Goal: Transaction & Acquisition: Book appointment/travel/reservation

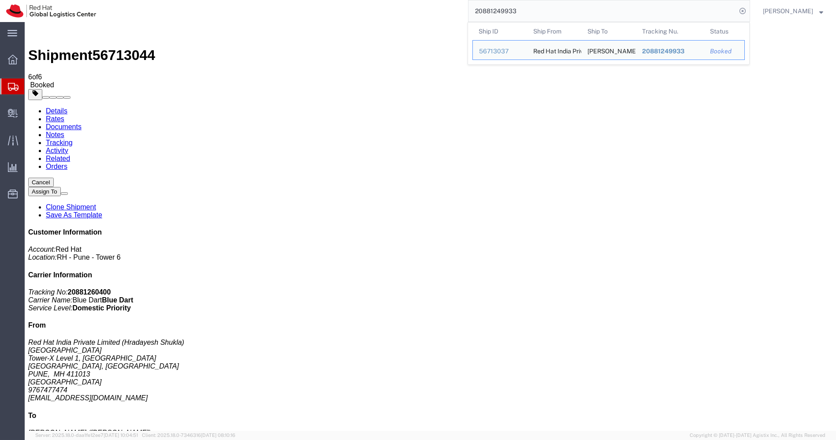
click at [548, 11] on input "20881249933" at bounding box center [602, 10] width 268 height 21
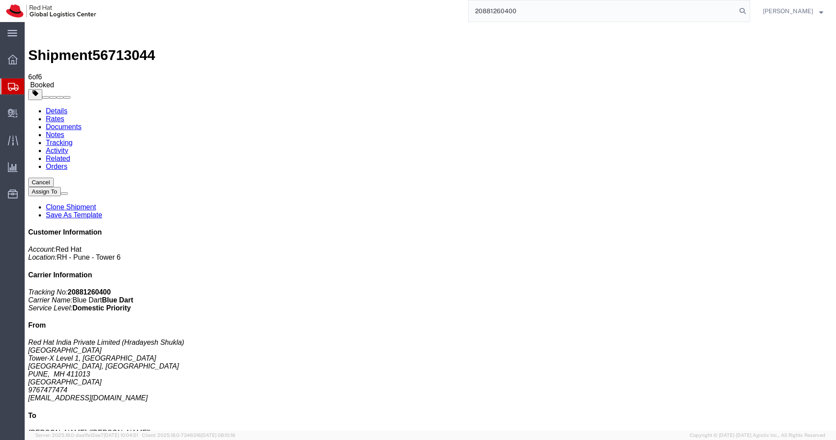
type input "20881260400"
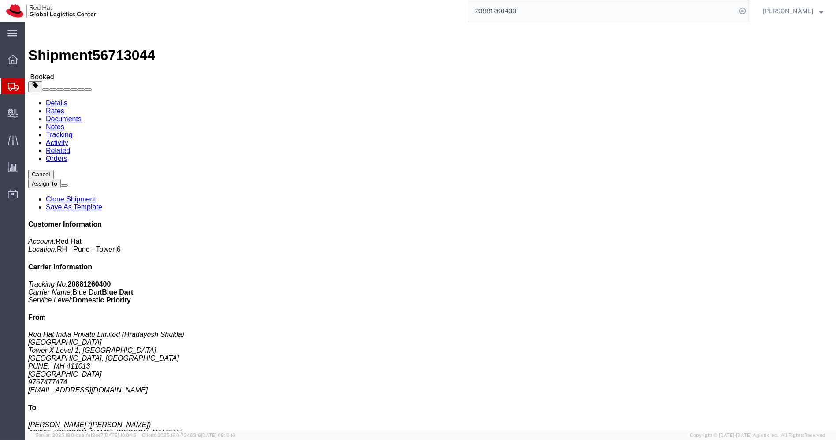
click button "Cancel"
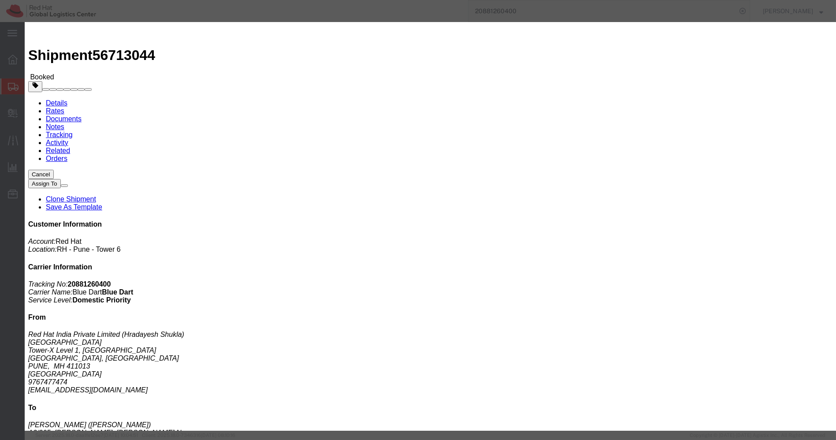
click button "Yes"
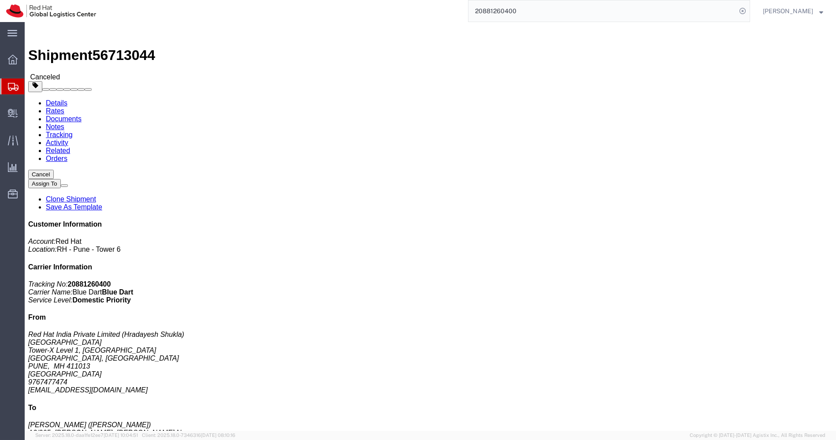
click div
click span
click link "Clone Shipment"
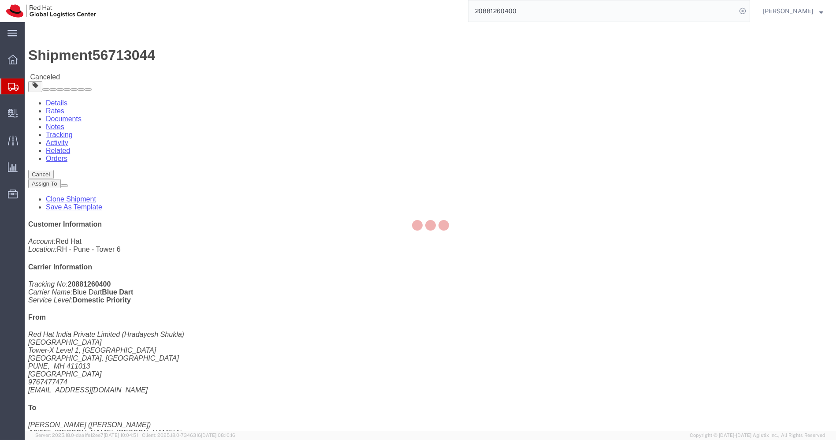
select select "38007"
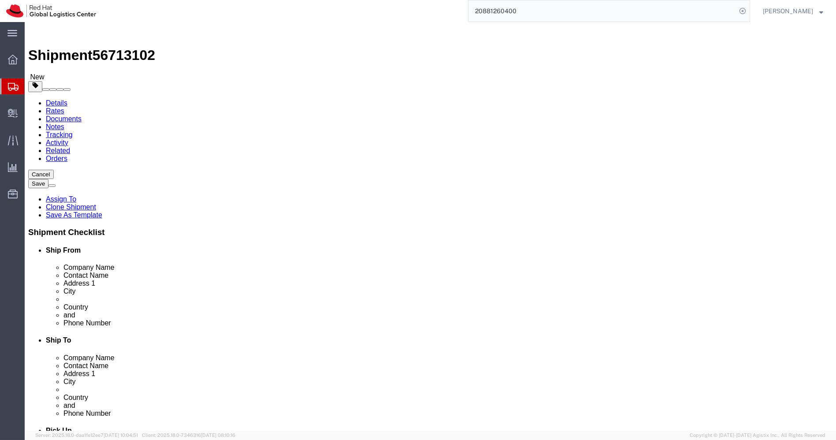
click input "560037"
type input "411014"
click button "Rate Shipment"
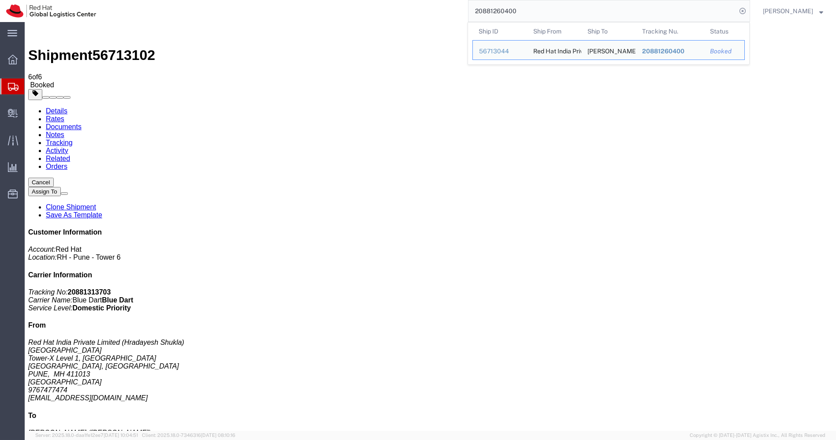
click at [532, 11] on input "20881260400" at bounding box center [602, 10] width 268 height 21
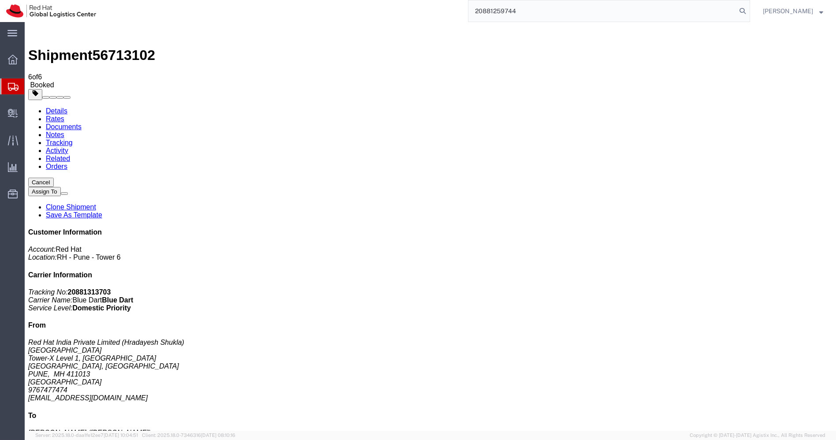
type input "20881259744"
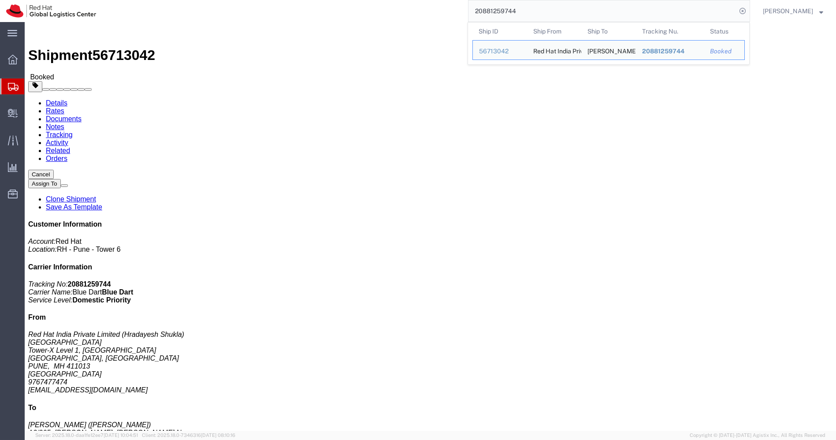
click button "Cancel"
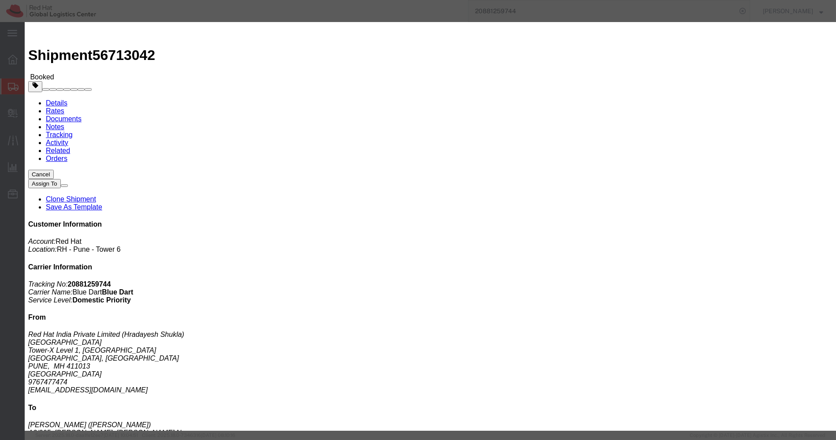
click button "Yes"
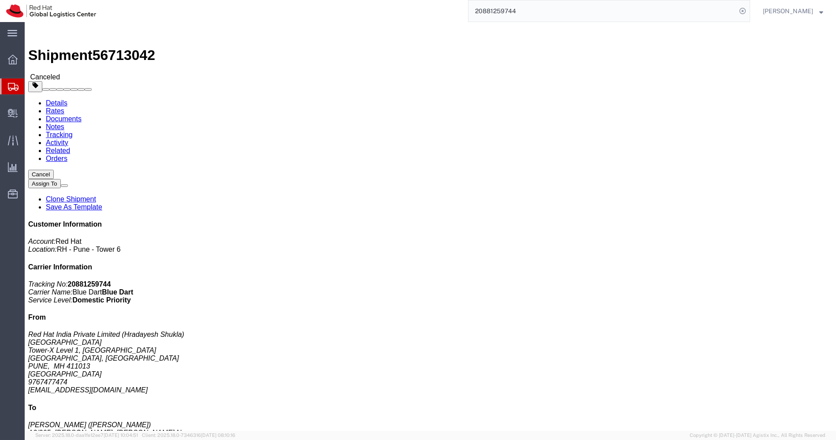
click div
click body "Shipment 56713042 Canceled Details Rates Documents Notes Tracking Activity Rela…"
click link "Clone Shipment"
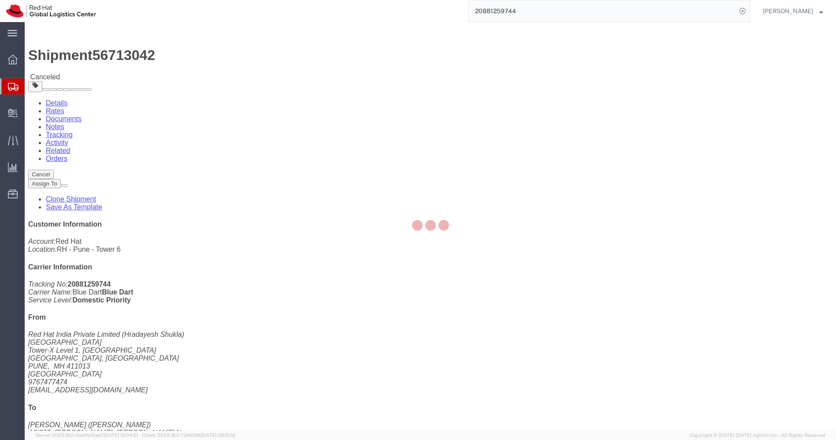
select select "38007"
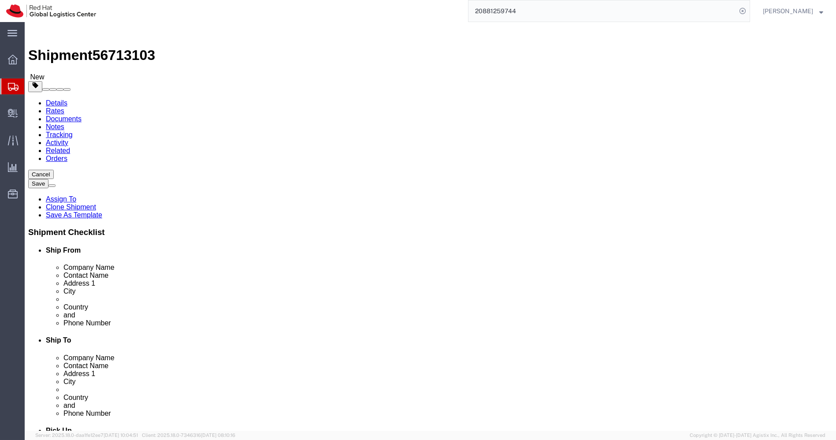
click input "560037"
paste input "411014"
type input "411014"
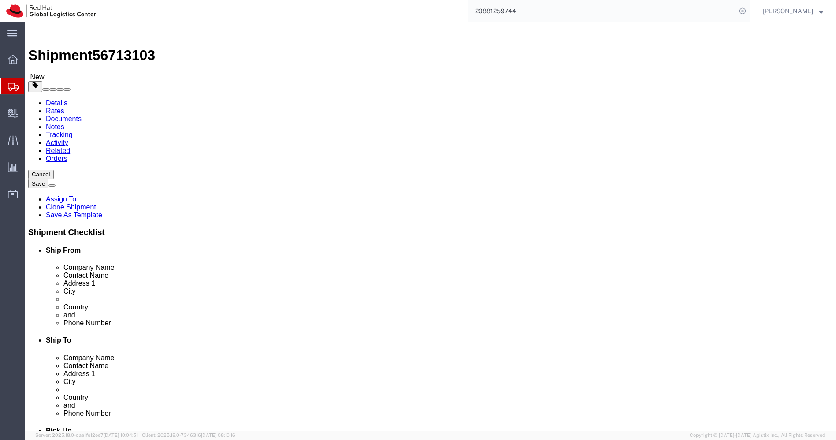
click button "Rate Shipment"
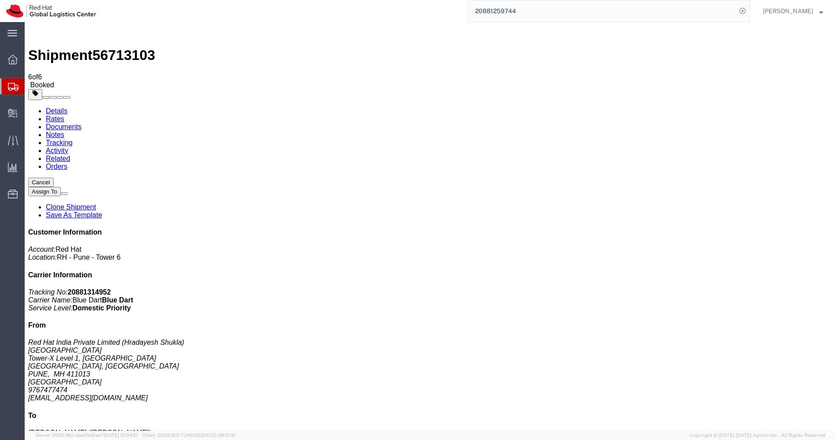
click at [543, 12] on input "20881259744" at bounding box center [602, 10] width 268 height 21
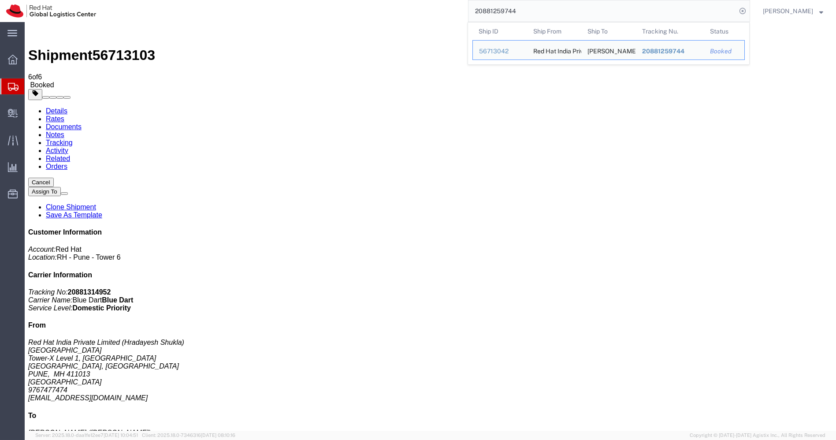
click at [543, 12] on input "20881259744" at bounding box center [602, 10] width 268 height 21
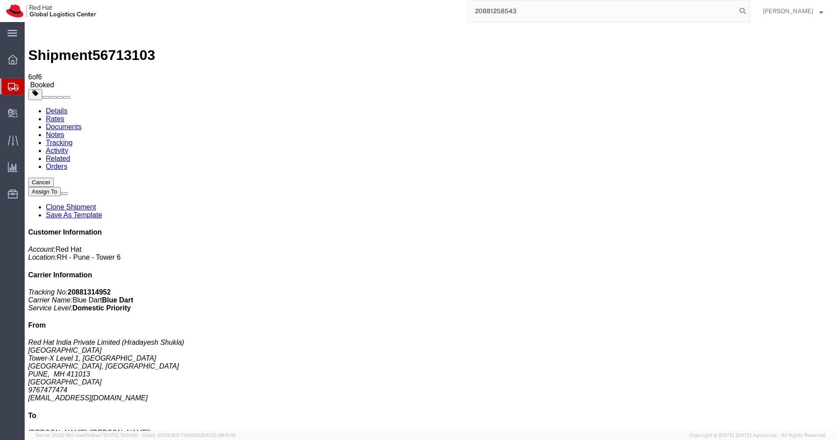
type input "20881258543"
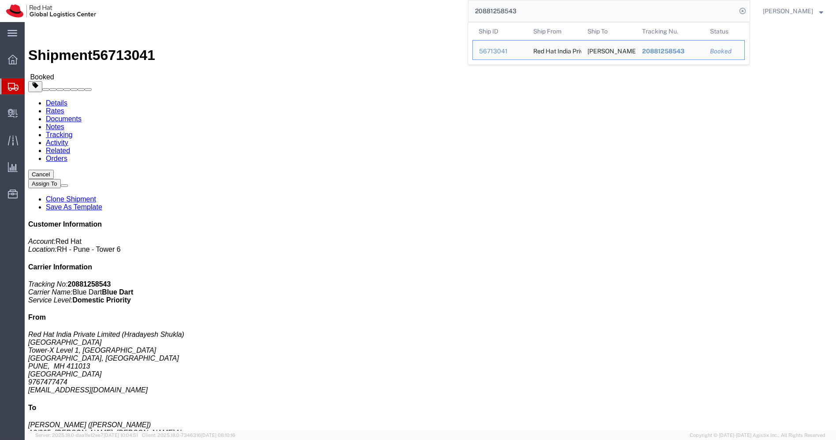
click button "Cancel"
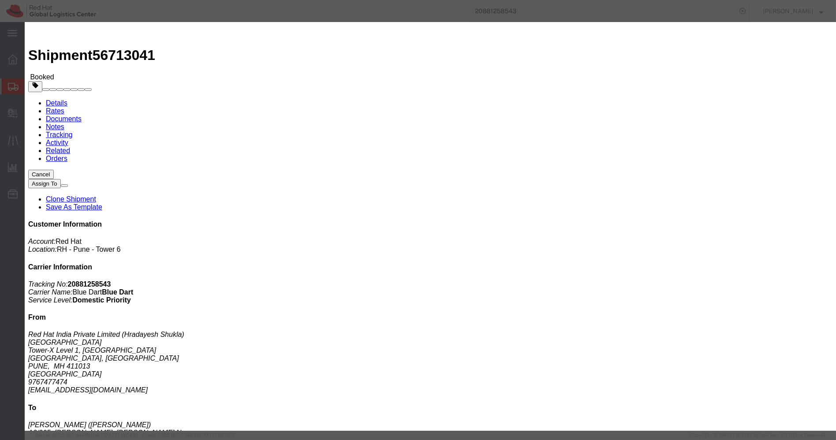
click button "Yes"
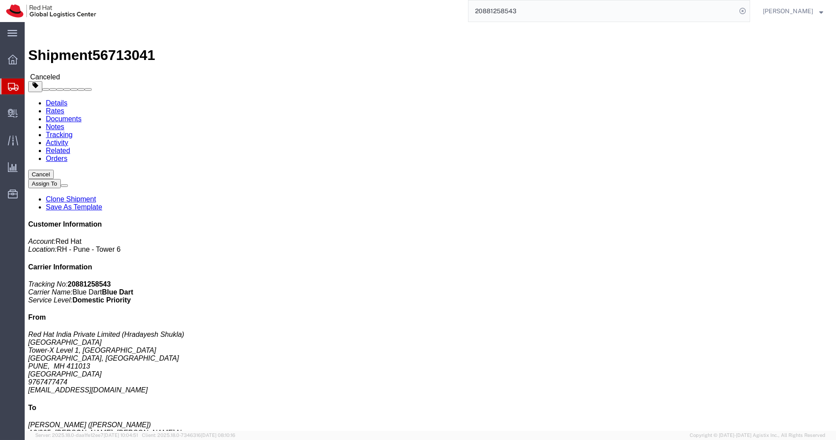
click div
click link "Clone Shipment"
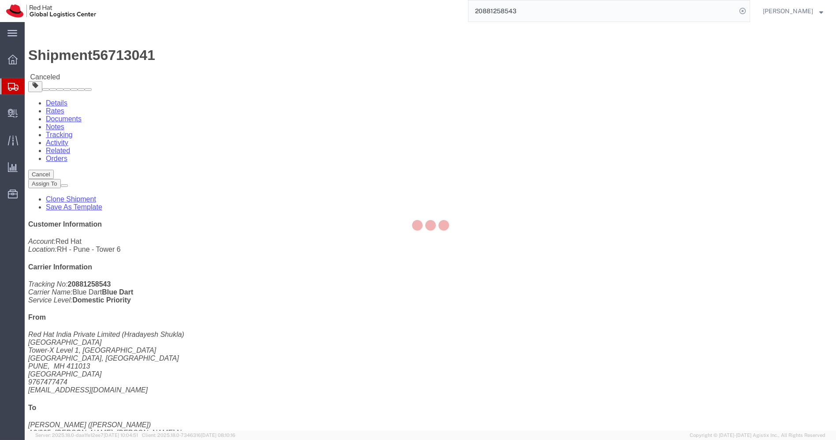
select select "38007"
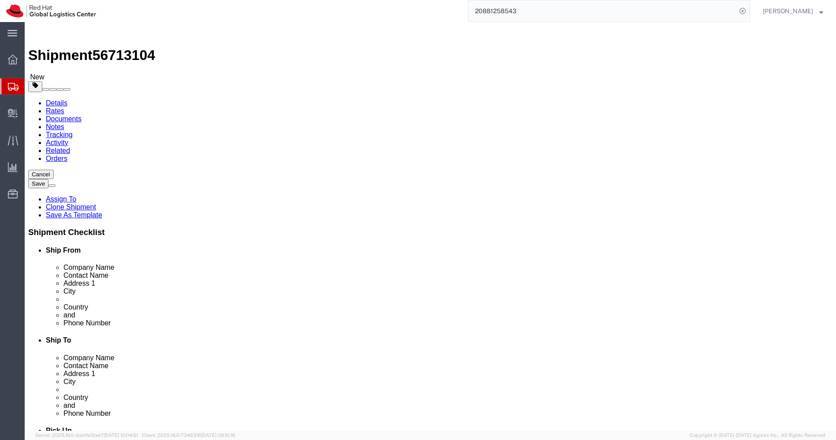
click input "560037"
paste input "411014"
type input "411014"
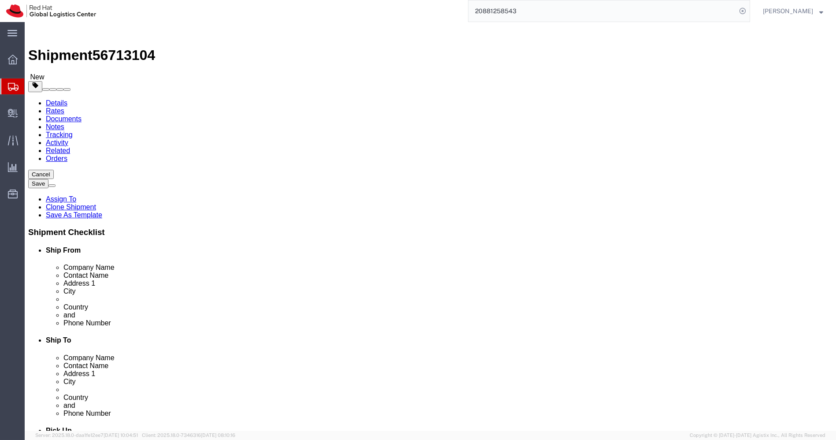
click button "Rate Shipment"
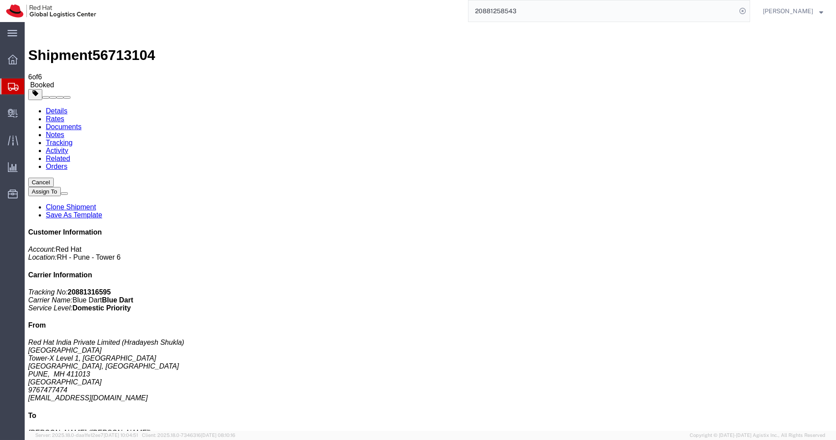
click at [551, 11] on input "20881258543" at bounding box center [602, 10] width 268 height 21
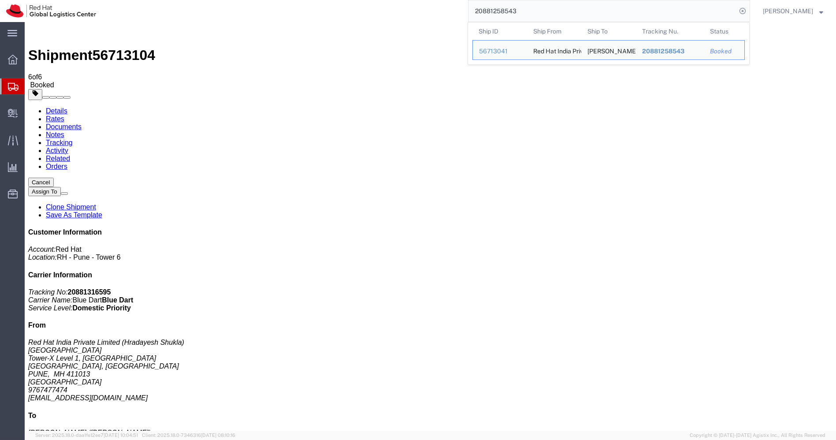
click at [551, 11] on input "20881258543" at bounding box center [602, 10] width 268 height 21
paste input "4993"
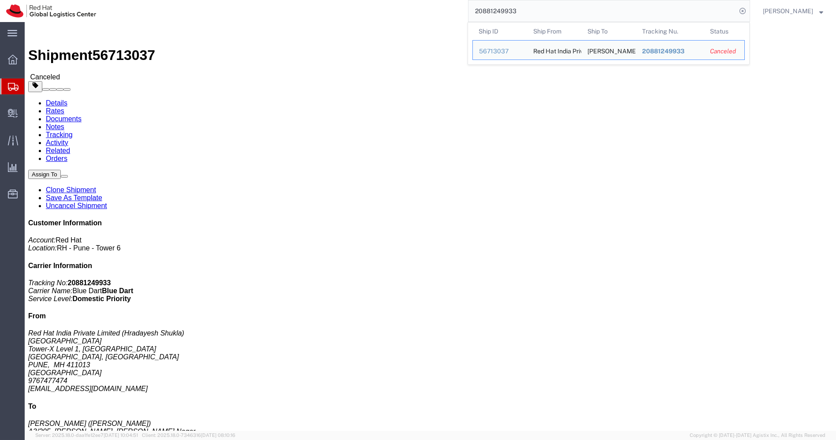
click h4 "Customer Information"
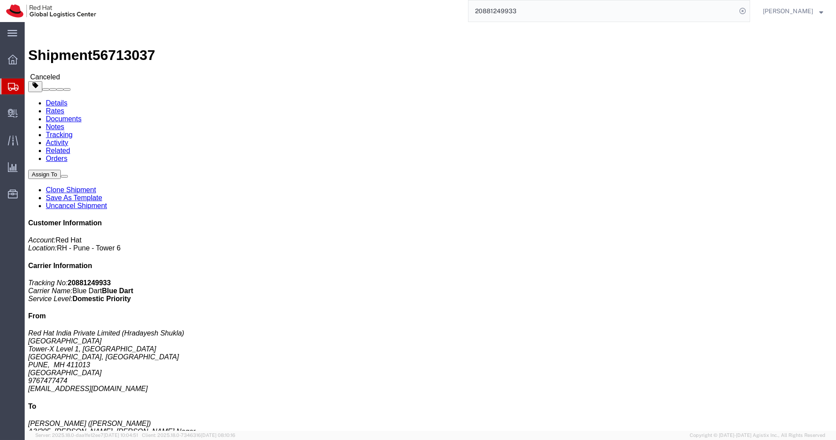
click div "Assign To Clone Shipment Save As Template Uncancel Shipment"
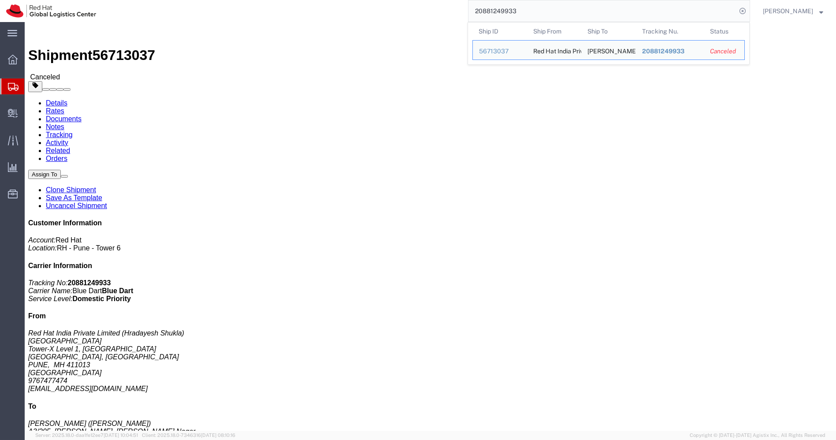
click at [543, 10] on input "20881249933" at bounding box center [602, 10] width 268 height 21
paste input "313390"
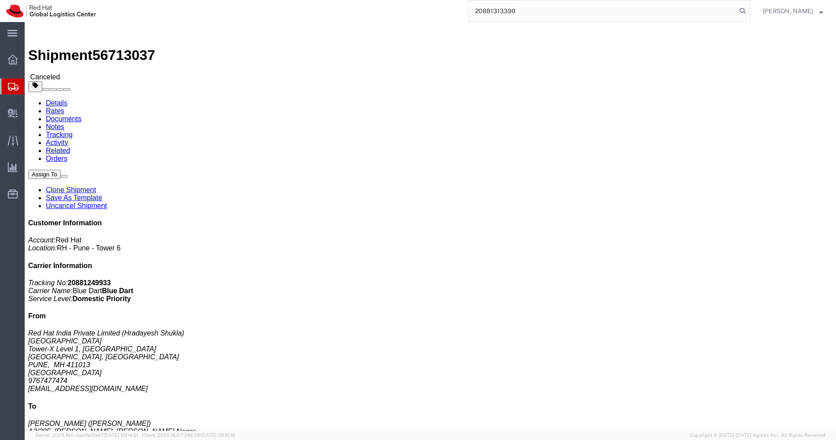
type input "20881313390"
click link "Documents"
